Goal: Transaction & Acquisition: Subscribe to service/newsletter

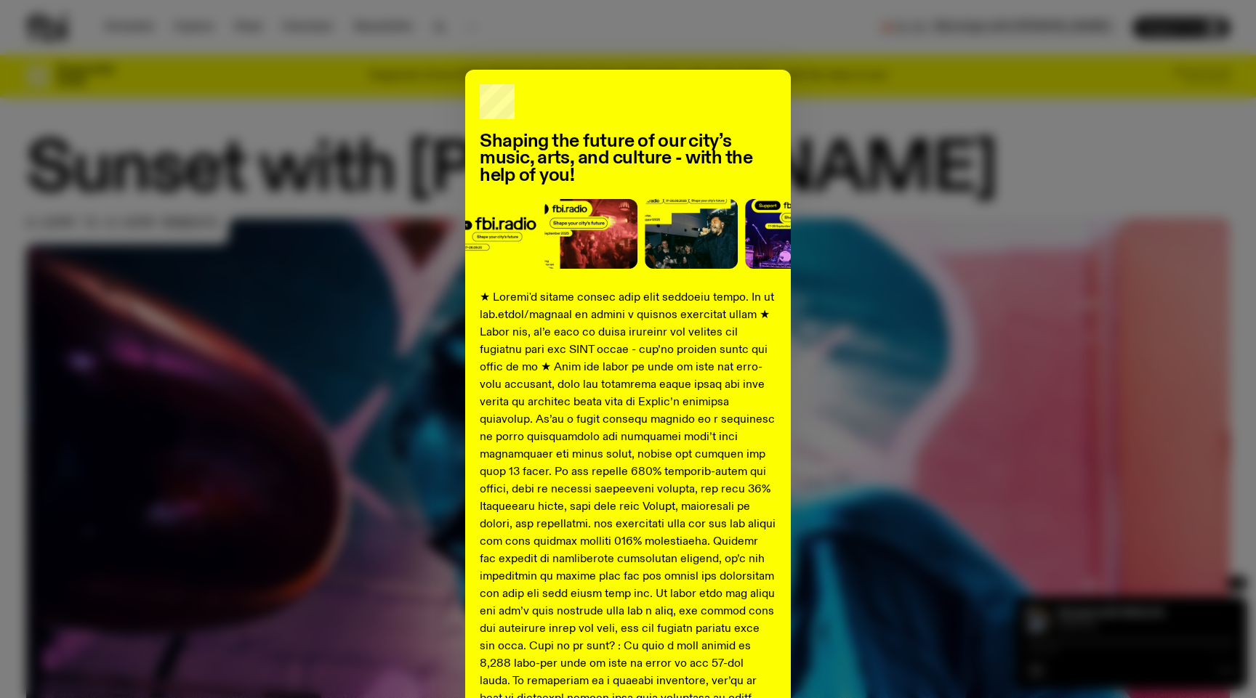
click at [905, 145] on div "Shaping the future of our city’s music, arts, and culture - with the help of yo…" at bounding box center [627, 543] width 1203 height 946
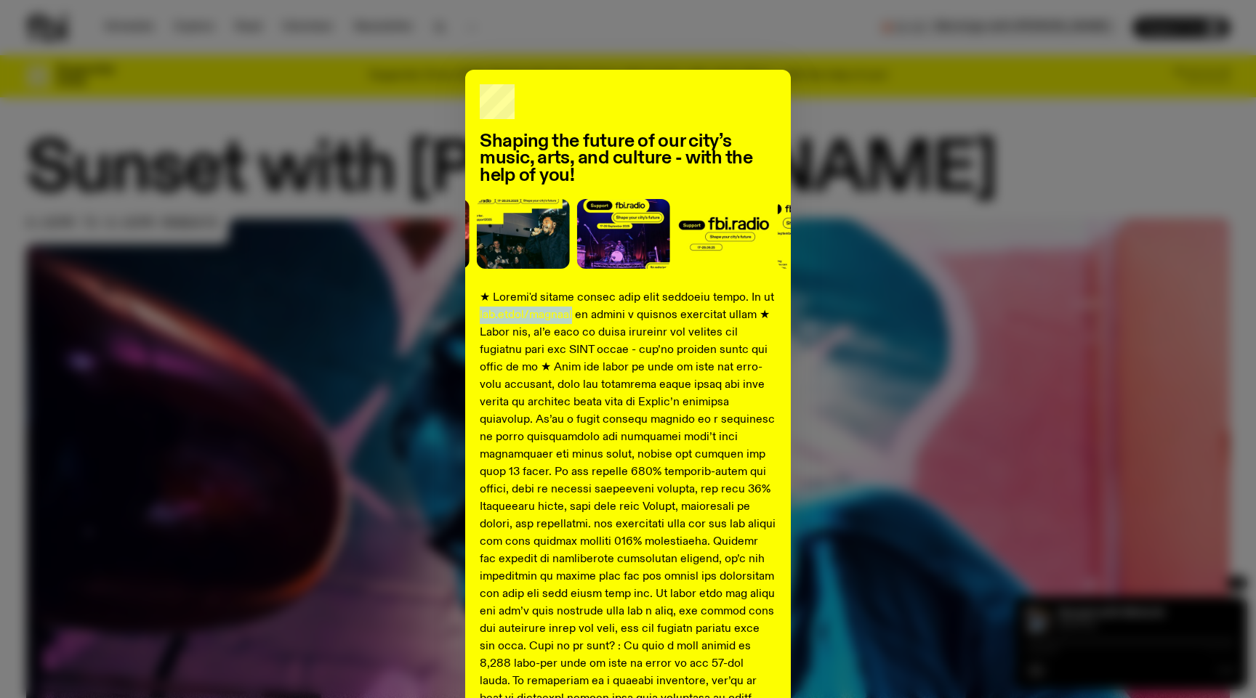
drag, startPoint x: 561, startPoint y: 315, endPoint x: 473, endPoint y: 316, distance: 87.9
click at [473, 316] on div "Shaping the future of our city’s music, arts, and culture - with the help of yo…" at bounding box center [628, 543] width 326 height 946
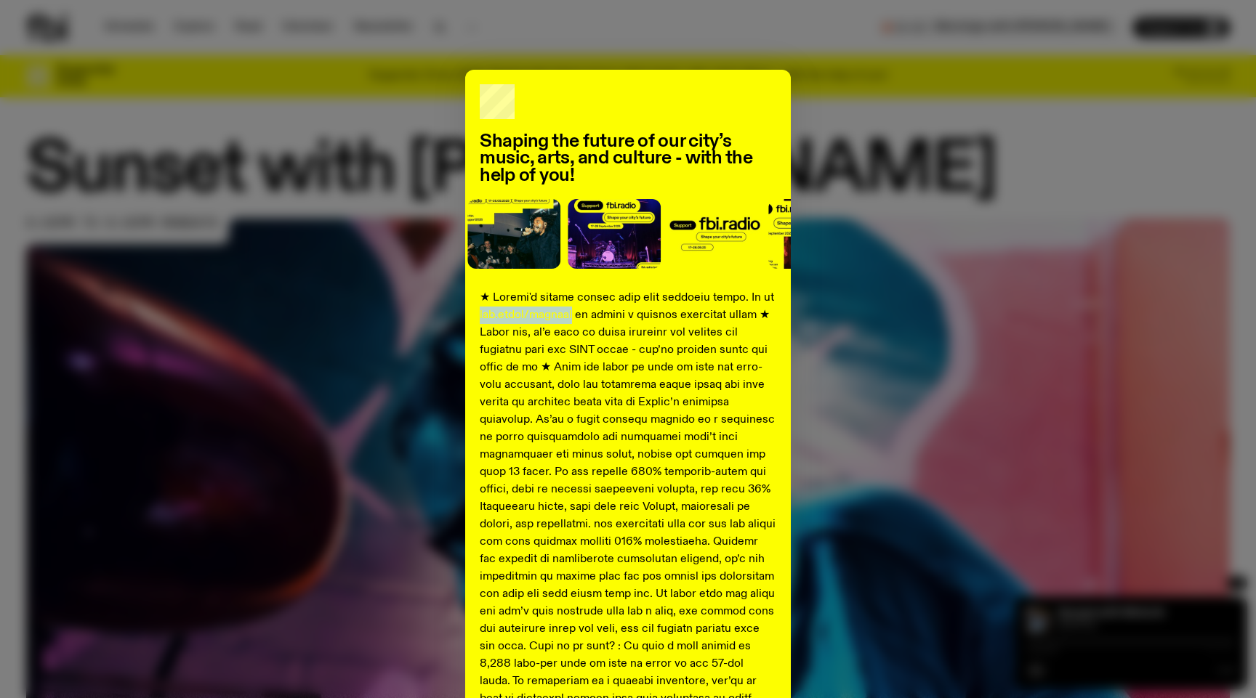
copy p "fbi.radio/support"
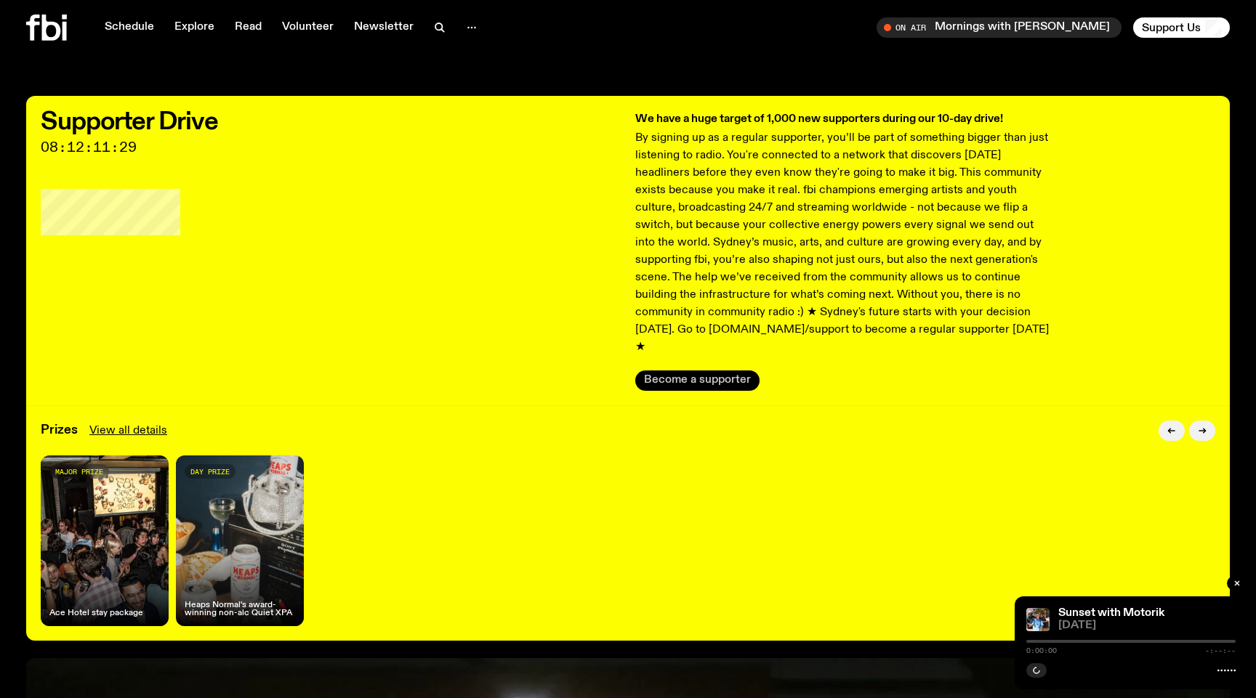
click at [688, 371] on button "Become a supporter" at bounding box center [697, 381] width 124 height 20
click at [121, 31] on link "Schedule" at bounding box center [129, 27] width 67 height 20
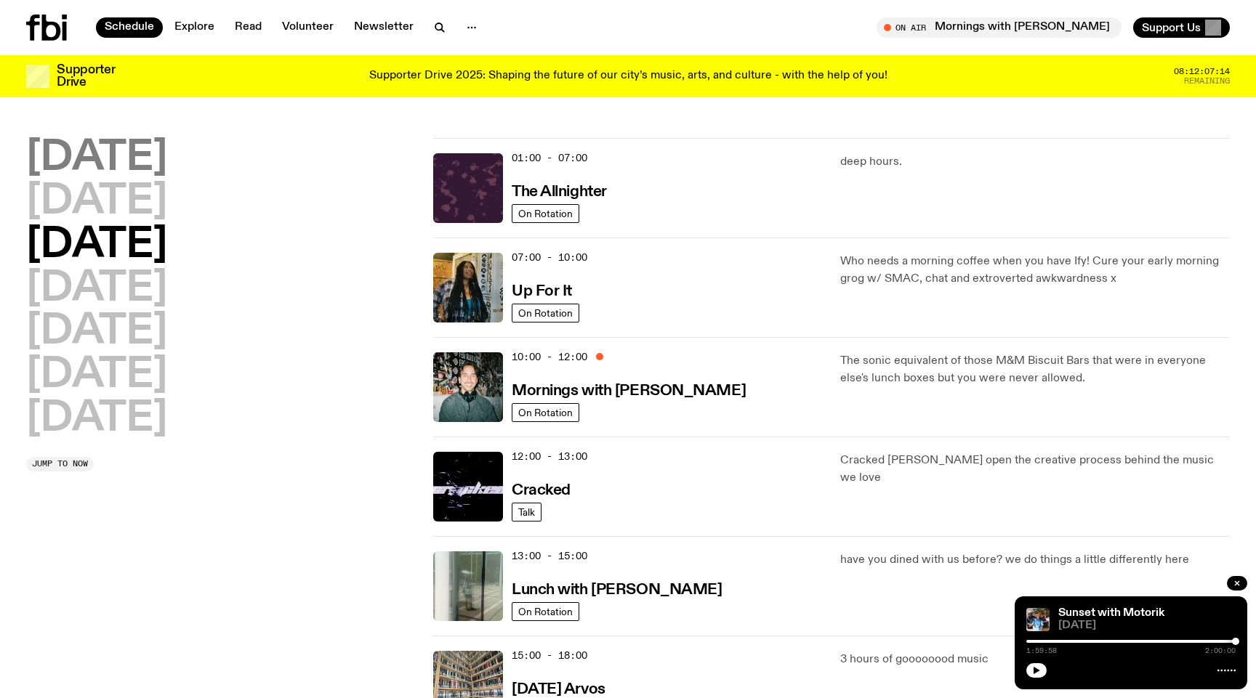
click at [142, 158] on h2 "[DATE]" at bounding box center [96, 158] width 141 height 41
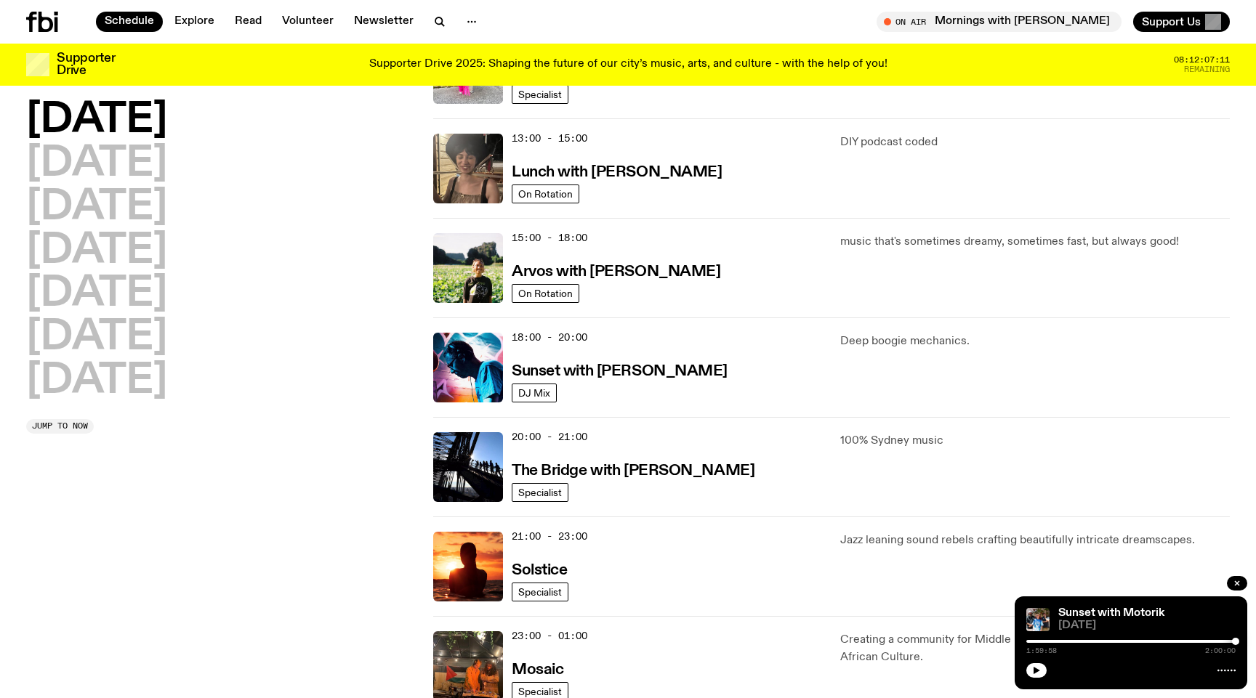
scroll to position [415, 0]
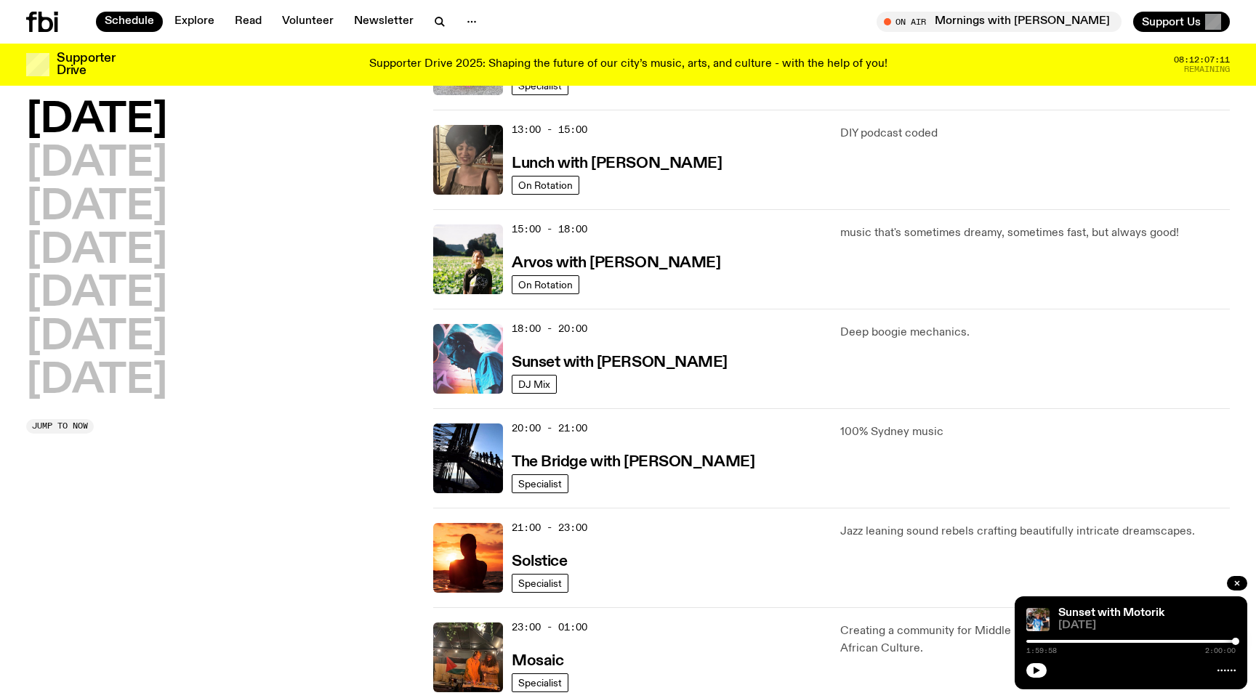
click at [482, 374] on img at bounding box center [468, 359] width 70 height 70
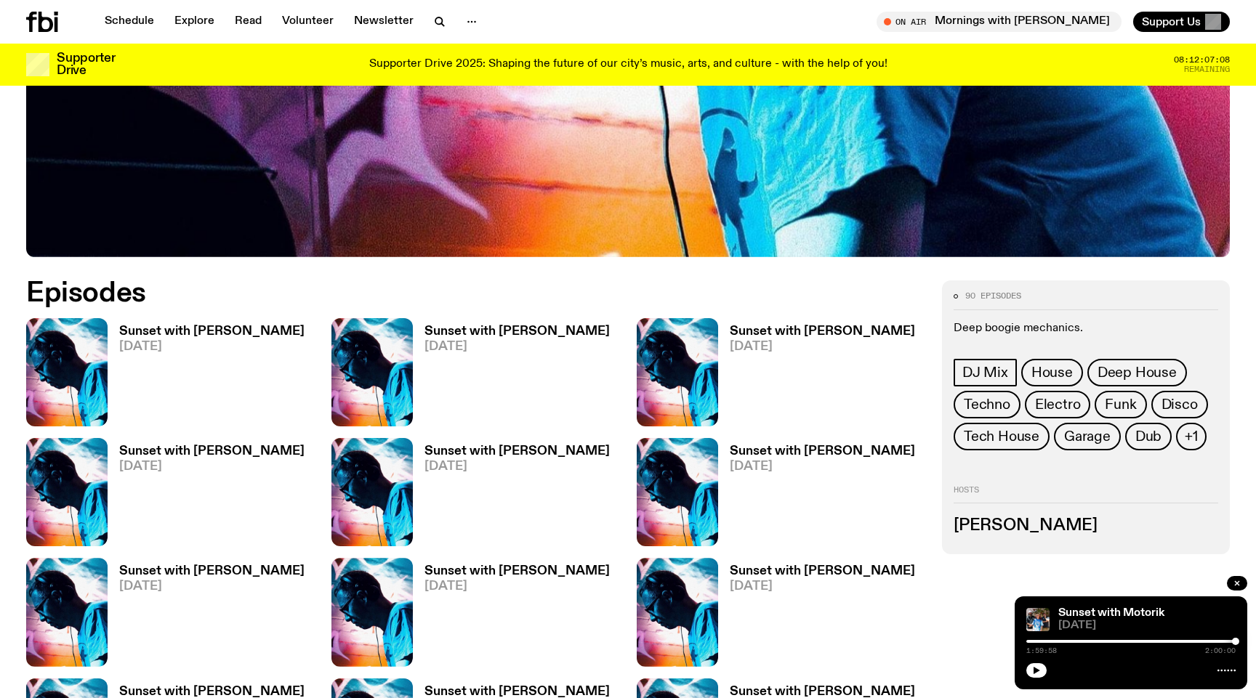
scroll to position [685, 0]
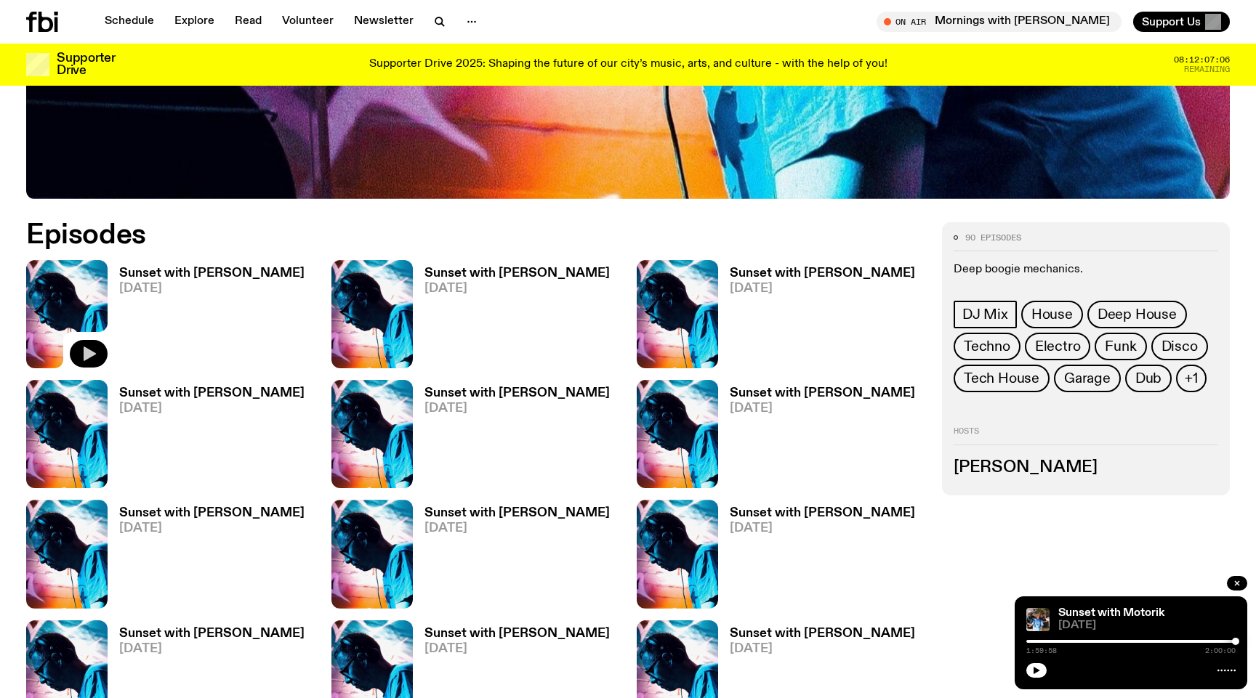
click at [89, 358] on icon "button" at bounding box center [88, 353] width 17 height 17
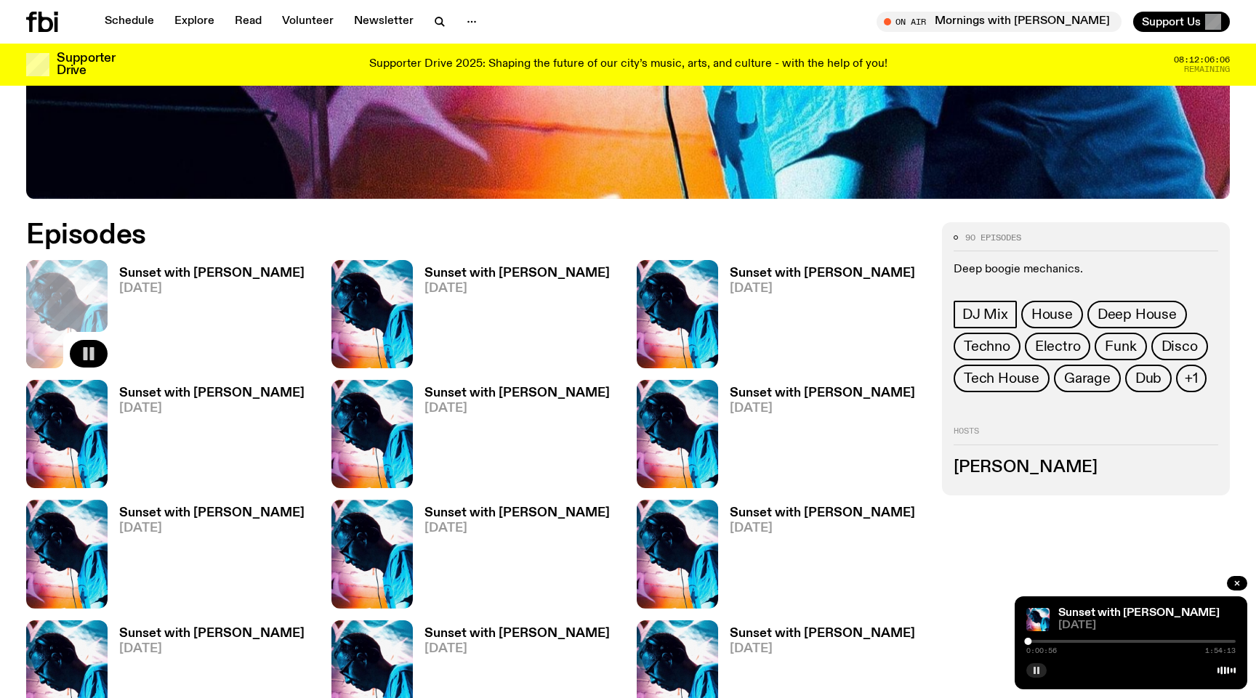
drag, startPoint x: 1013, startPoint y: 678, endPoint x: 1029, endPoint y: 674, distance: 16.6
click at [1038, 669] on rect "button" at bounding box center [1038, 670] width 2 height 7
click at [1033, 671] on icon "button" at bounding box center [1036, 670] width 9 height 9
click at [1035, 674] on rect "button" at bounding box center [1034, 670] width 2 height 7
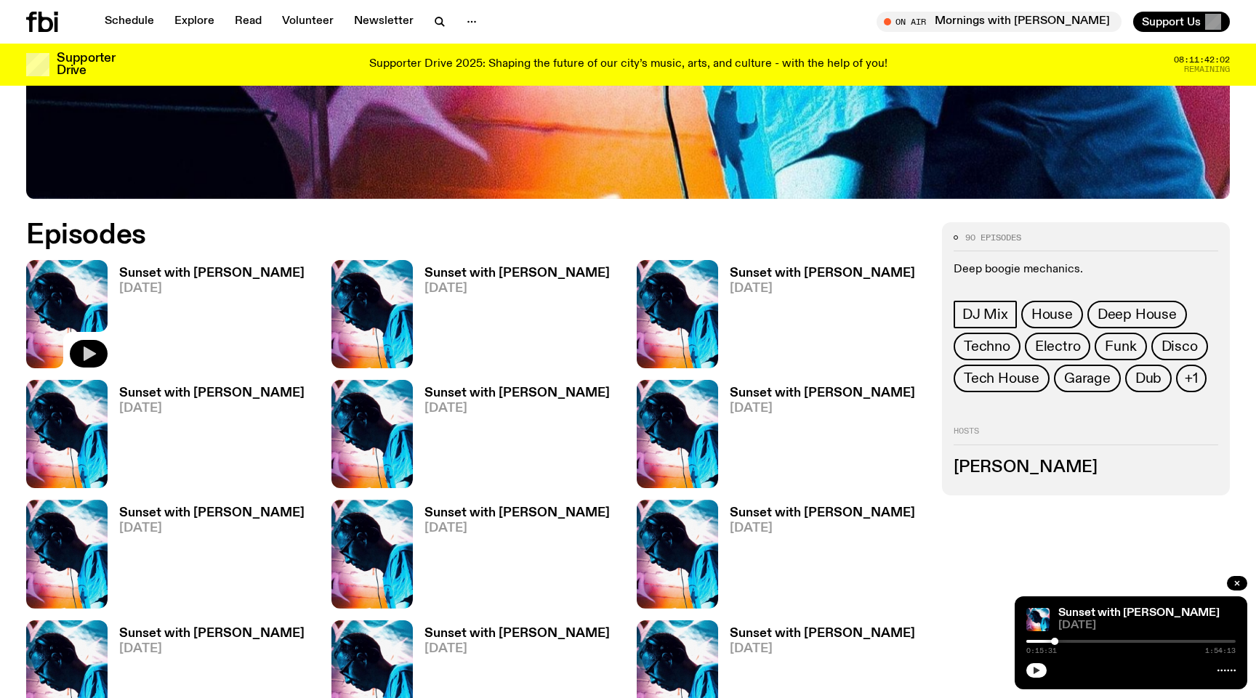
click at [1040, 674] on icon "button" at bounding box center [1036, 670] width 9 height 9
